Goal: Information Seeking & Learning: Learn about a topic

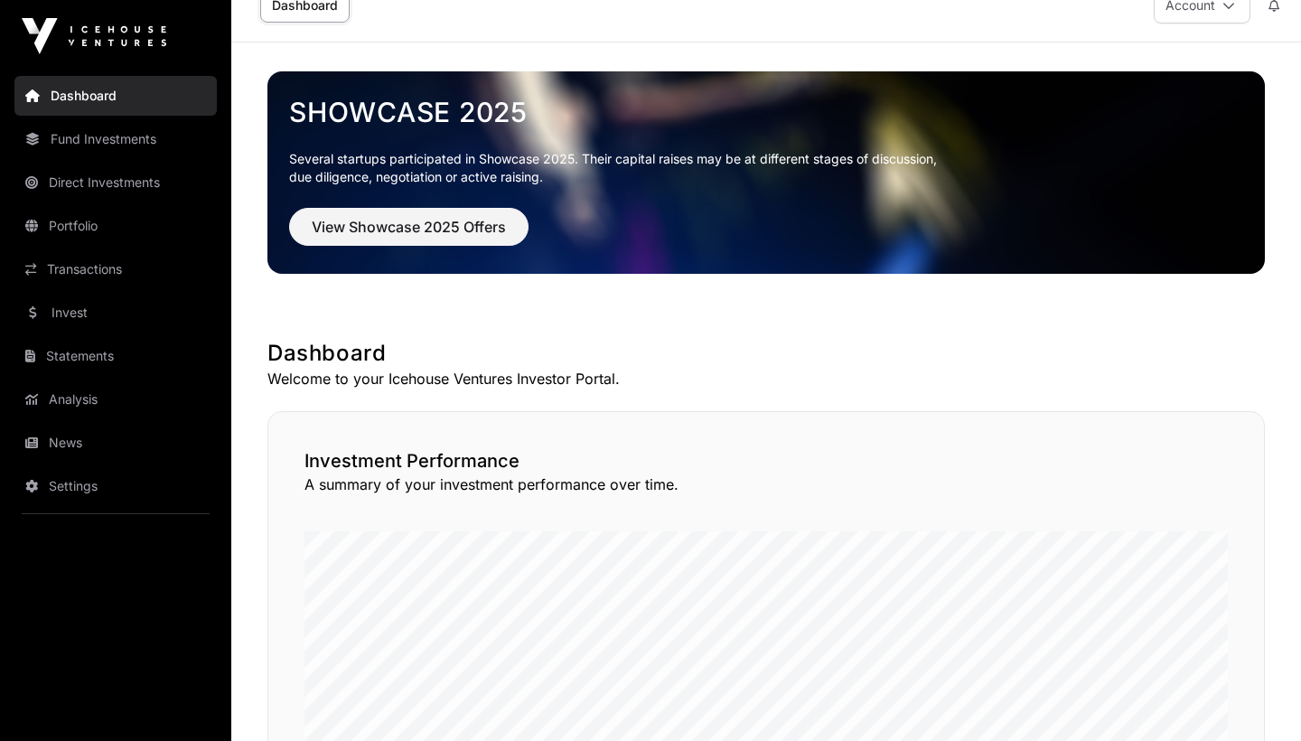
scroll to position [33, 0]
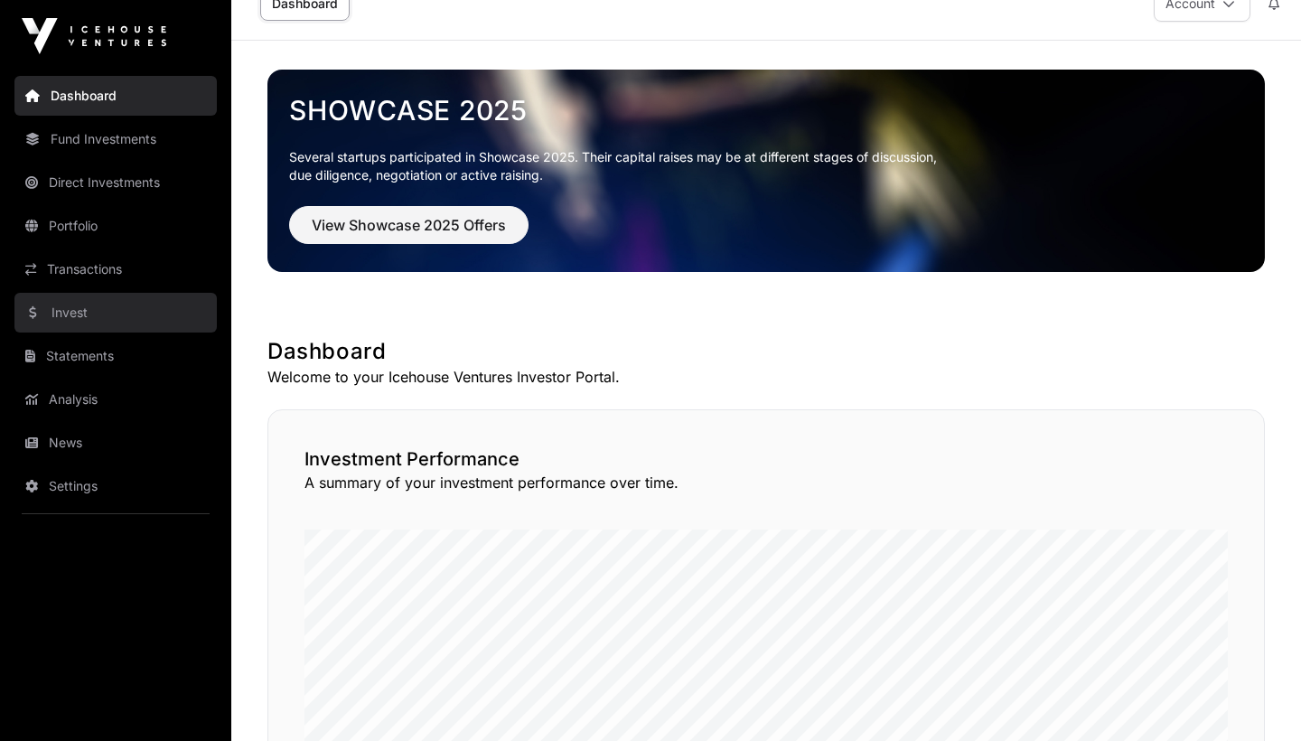
click at [96, 295] on link "Invest" at bounding box center [115, 313] width 202 height 40
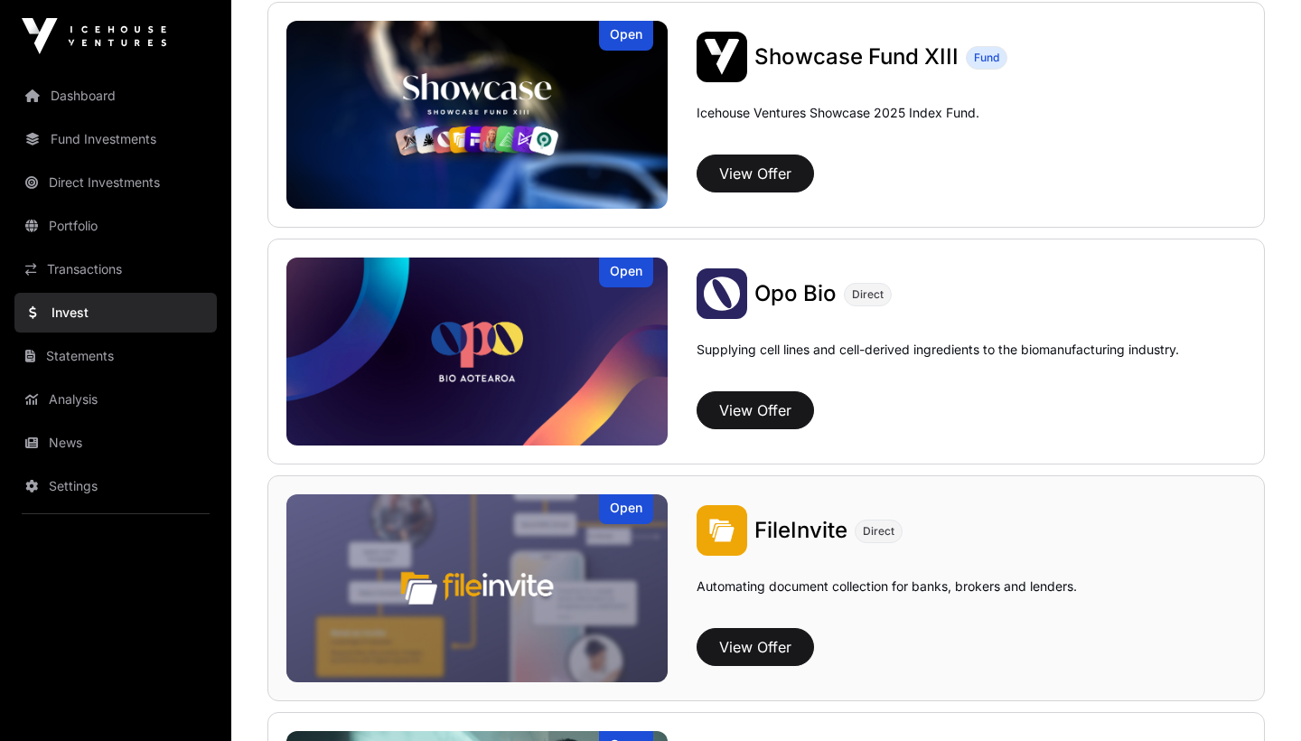
scroll to position [700, 0]
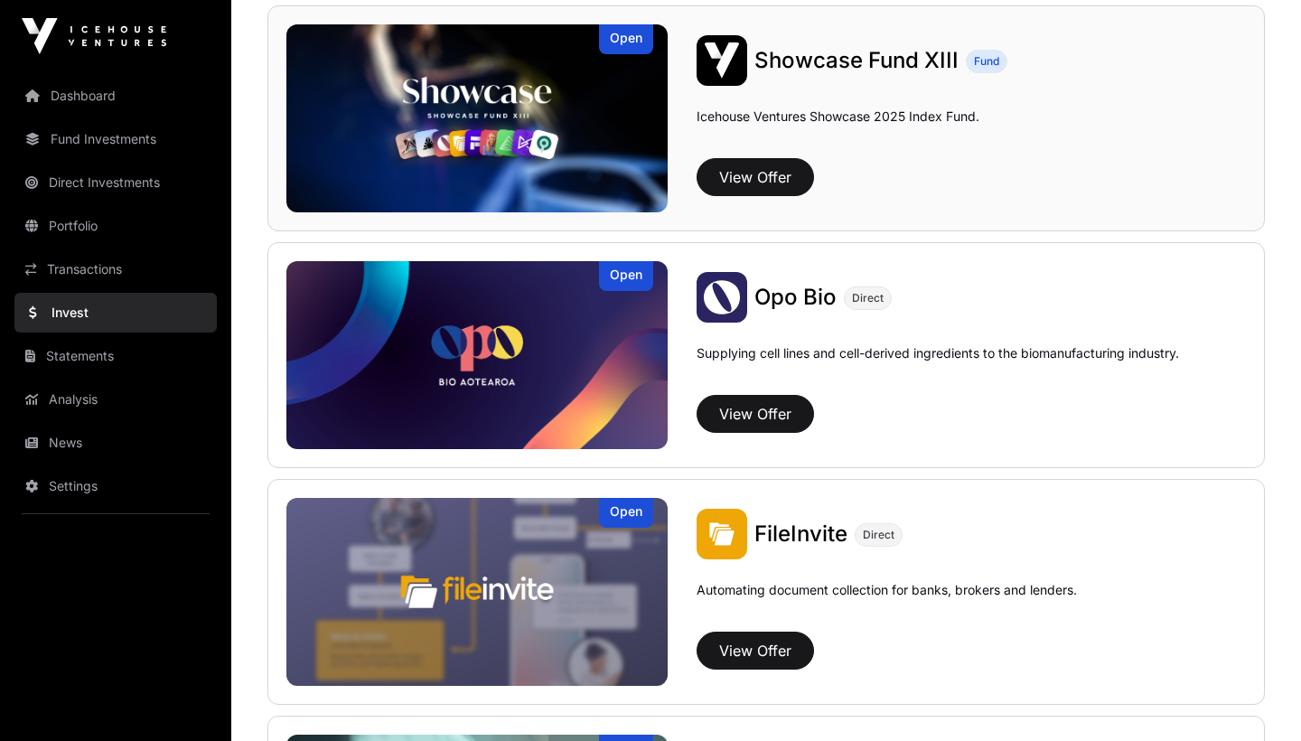
click at [782, 61] on span "Showcase Fund XIII" at bounding box center [856, 60] width 204 height 26
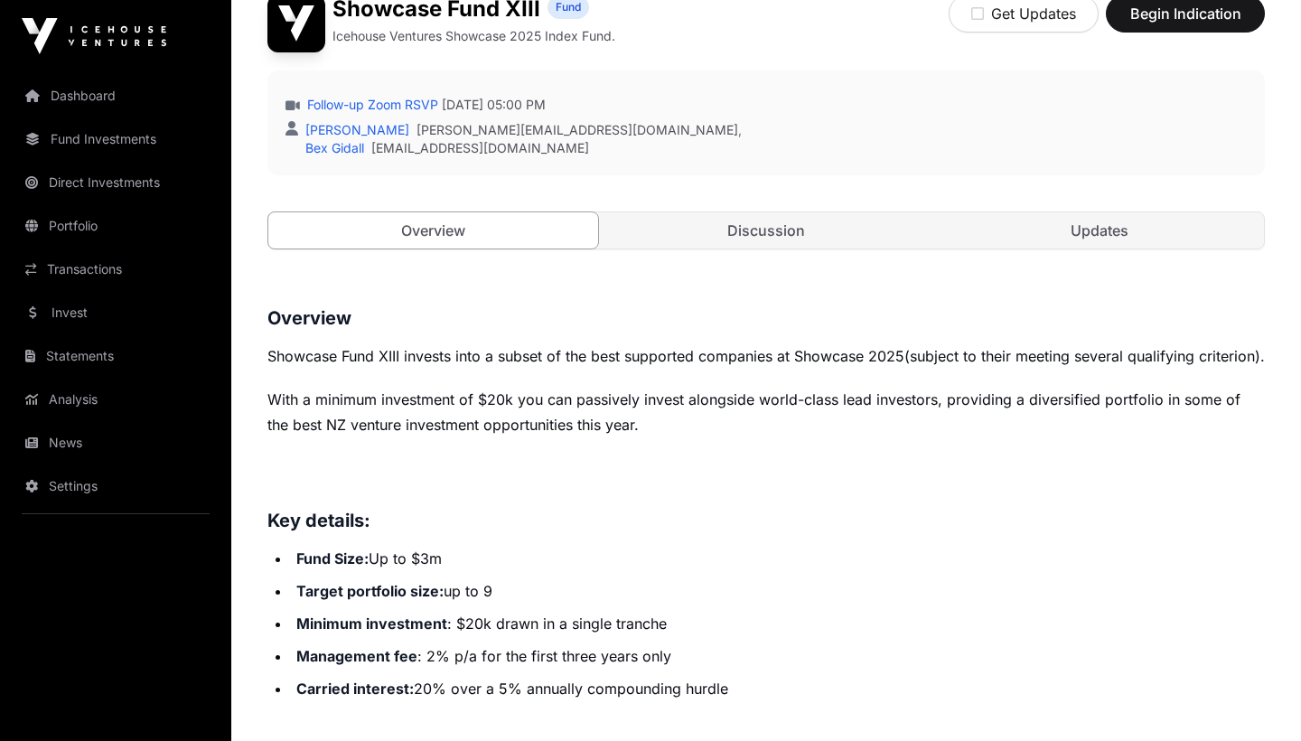
scroll to position [481, 0]
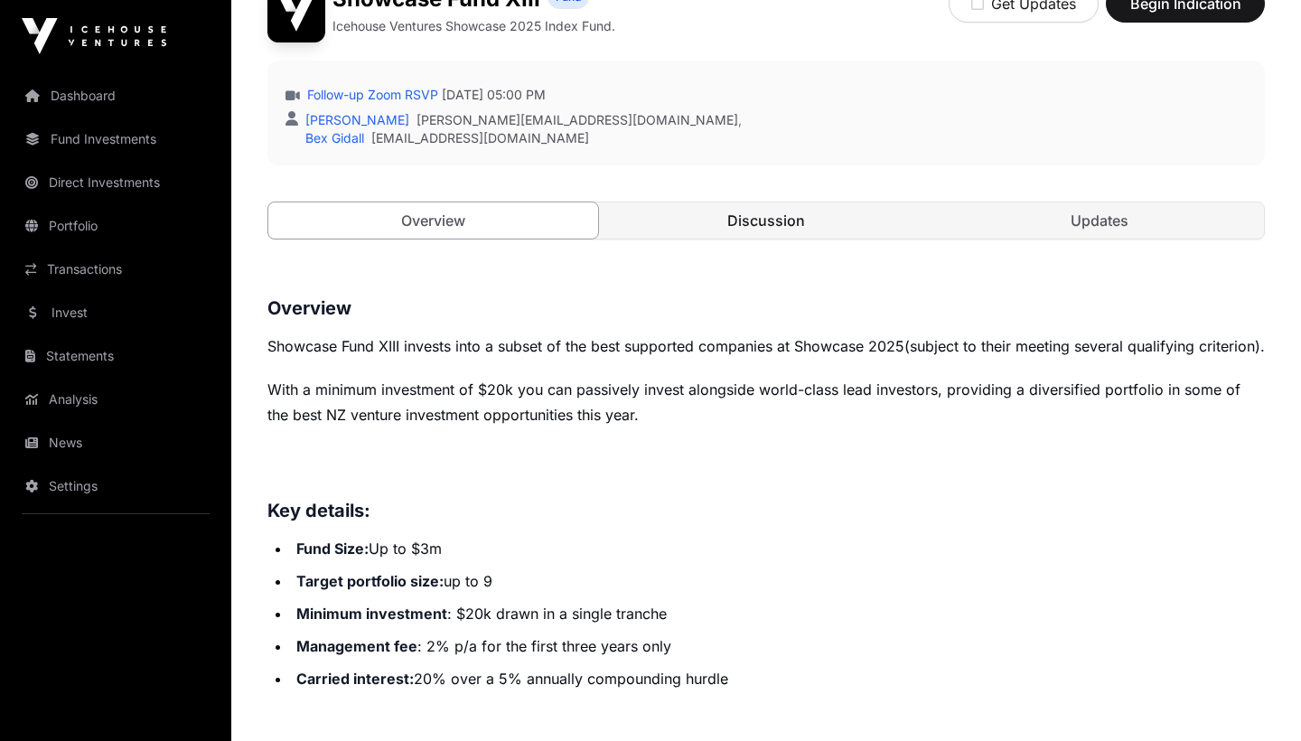
click at [812, 228] on link "Discussion" at bounding box center [767, 220] width 330 height 36
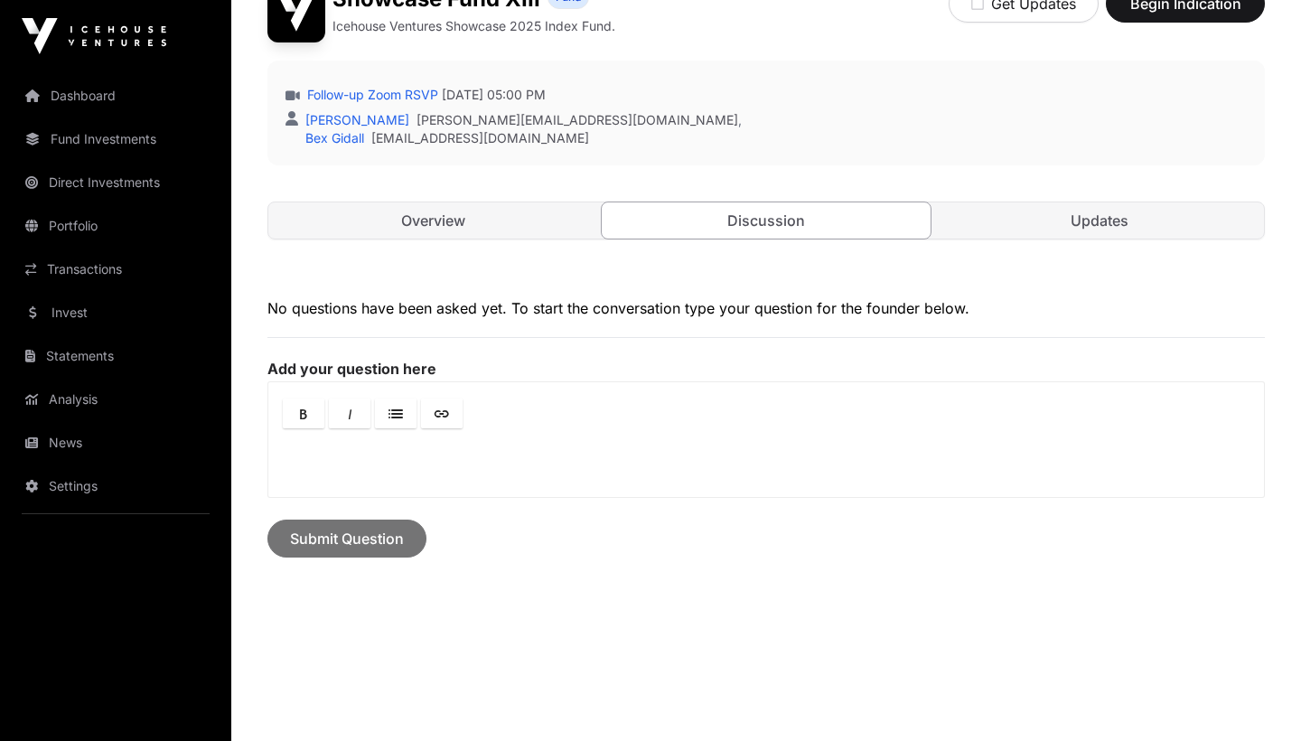
scroll to position [450, 0]
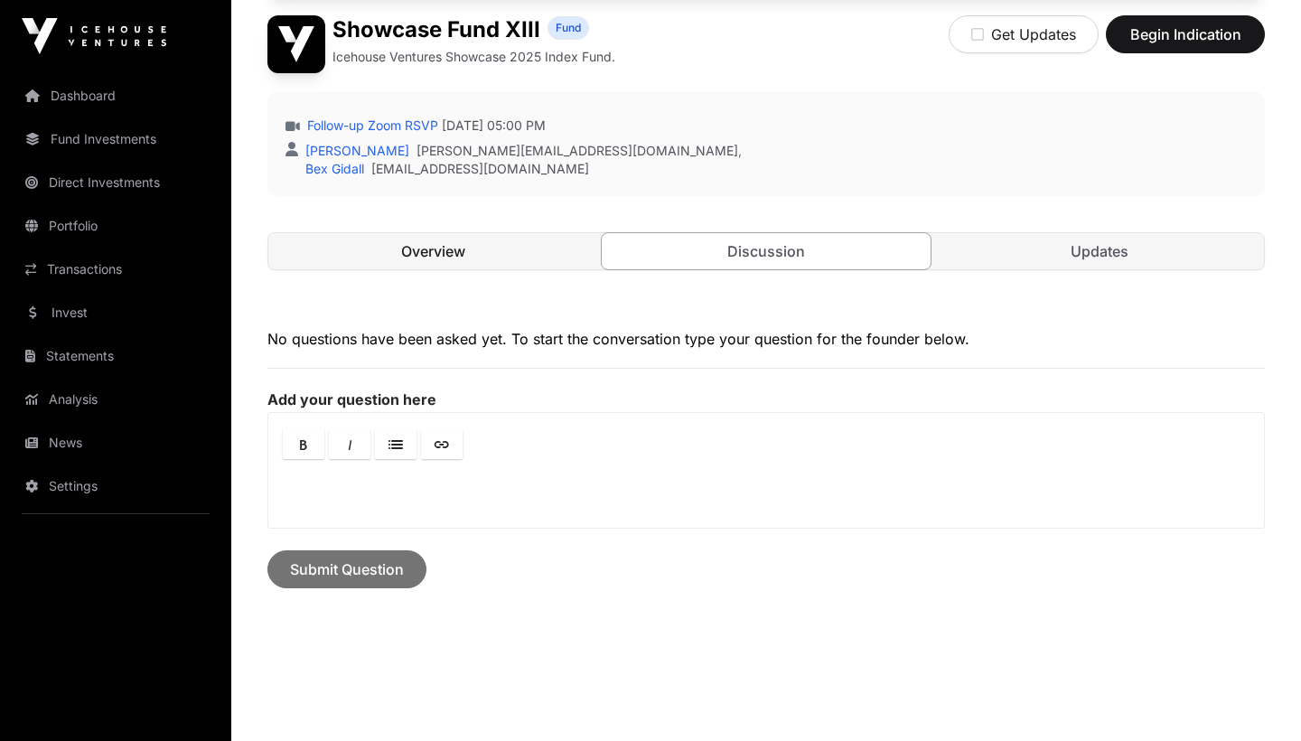
click at [533, 240] on link "Overview" at bounding box center [433, 251] width 330 height 36
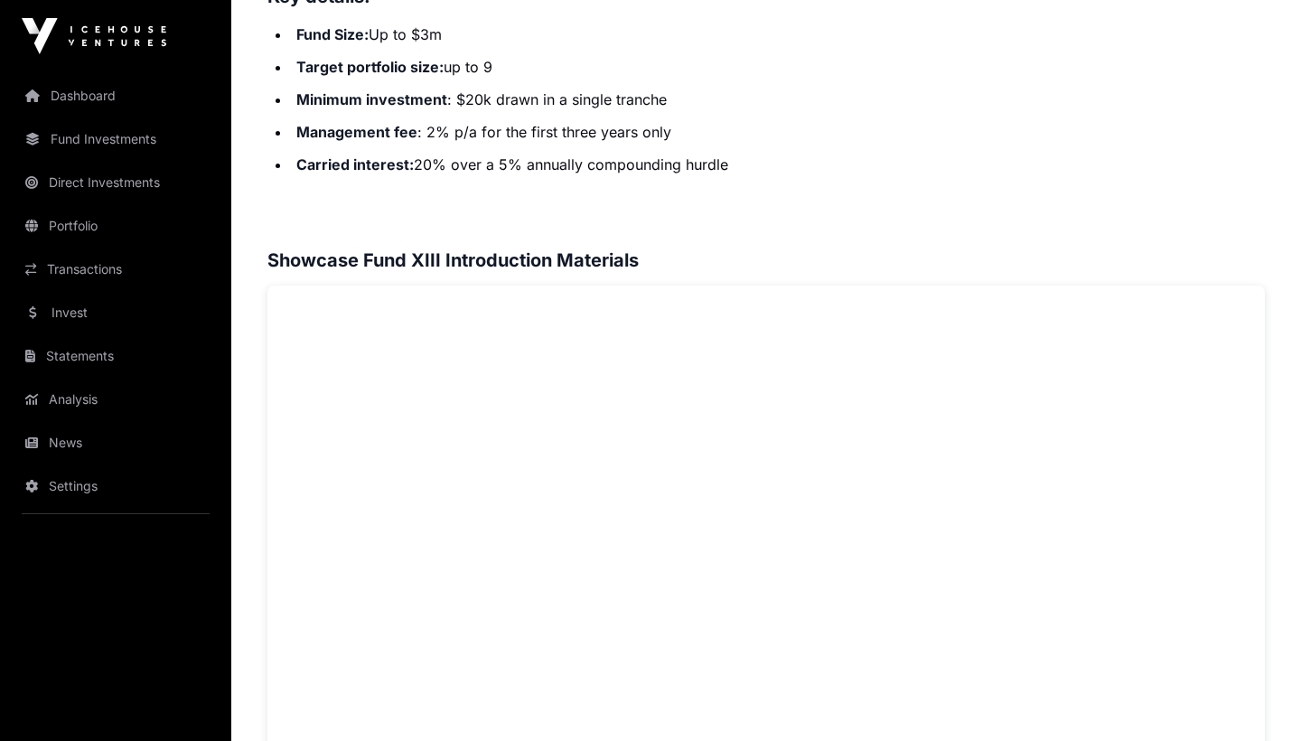
scroll to position [1212, 0]
